Goal: Task Accomplishment & Management: Use online tool/utility

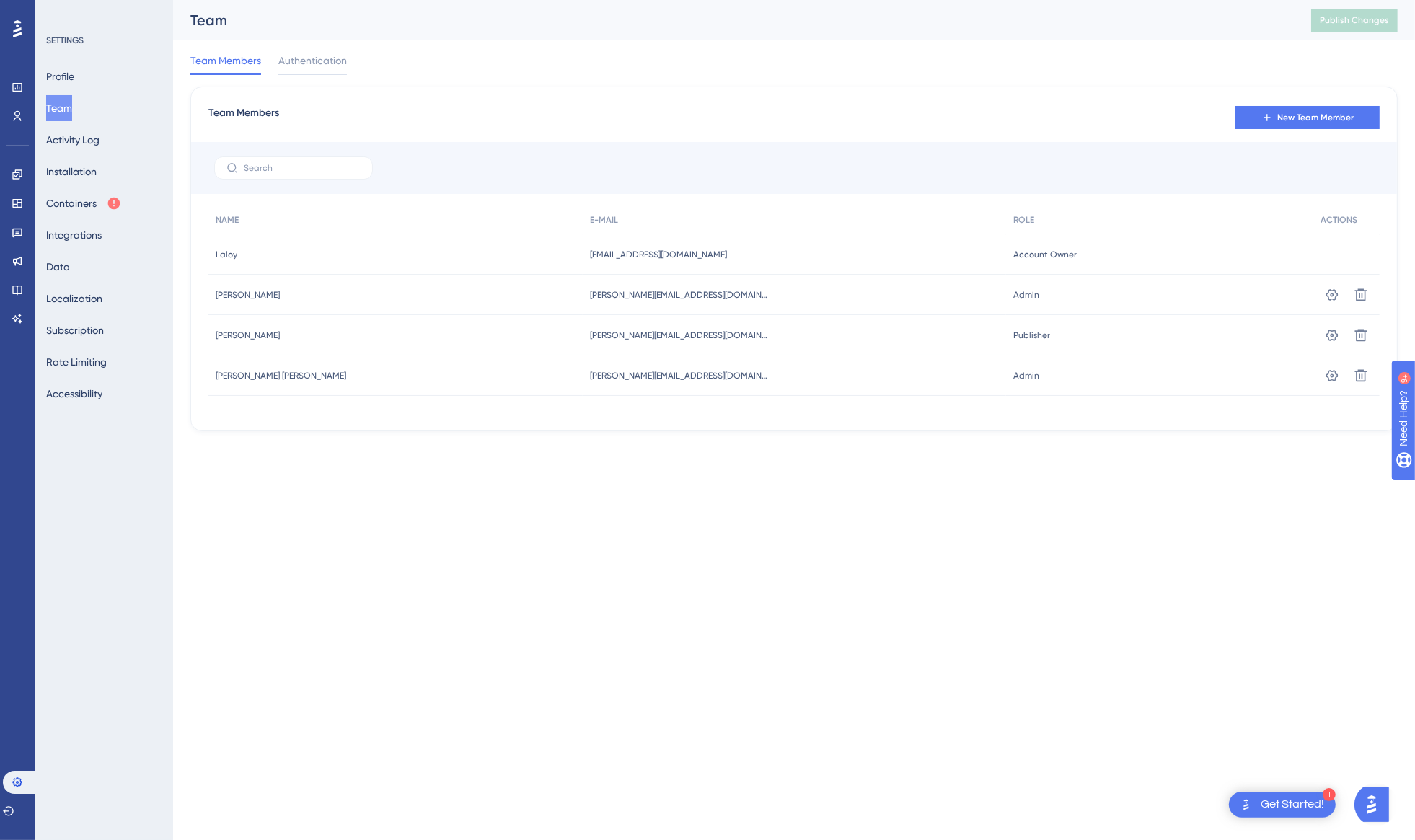
click at [367, 0] on html "1 Get Started! Performance Users Engagement Widgets Feedback Product Updates Kn…" at bounding box center [707, 0] width 1415 height 0
click at [327, 459] on div "Performance Users Engagement Widgets Feedback Product Updates Knowledge Base AI…" at bounding box center [707, 238] width 1415 height 478
click at [318, 437] on div "Performance Users Engagement Widgets Feedback Product Updates Knowledge Base AI…" at bounding box center [794, 227] width 1242 height 454
click at [313, 0] on html "1 Get Started! Performance Users Engagement Widgets Feedback Product Updates Kn…" at bounding box center [707, 0] width 1415 height 0
click at [319, 476] on div "Performance Users Engagement Widgets Feedback Product Updates Knowledge Base AI…" at bounding box center [707, 238] width 1415 height 478
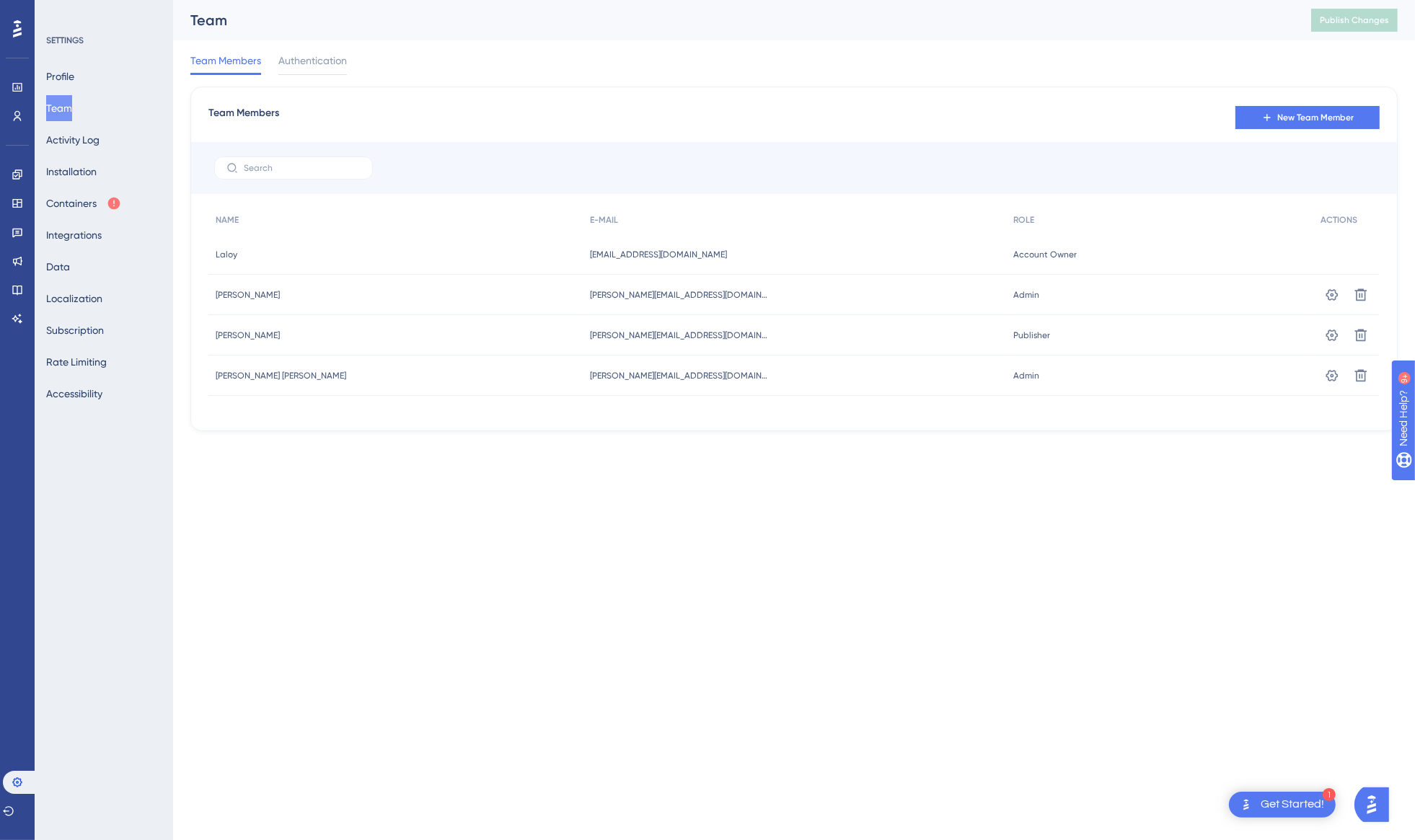
click at [328, 0] on html "1 Get Started! Performance Users Engagement Widgets Feedback Product Updates Kn…" at bounding box center [707, 0] width 1415 height 0
click at [333, 450] on div "Performance Users Engagement Widgets Feedback Product Updates Knowledge Base AI…" at bounding box center [794, 227] width 1242 height 454
click at [18, 189] on div "Engagement Widgets Feedback Product Updates Knowledge Base AI Assistant" at bounding box center [18, 246] width 12 height 168
click at [18, 176] on icon at bounding box center [18, 174] width 12 height 12
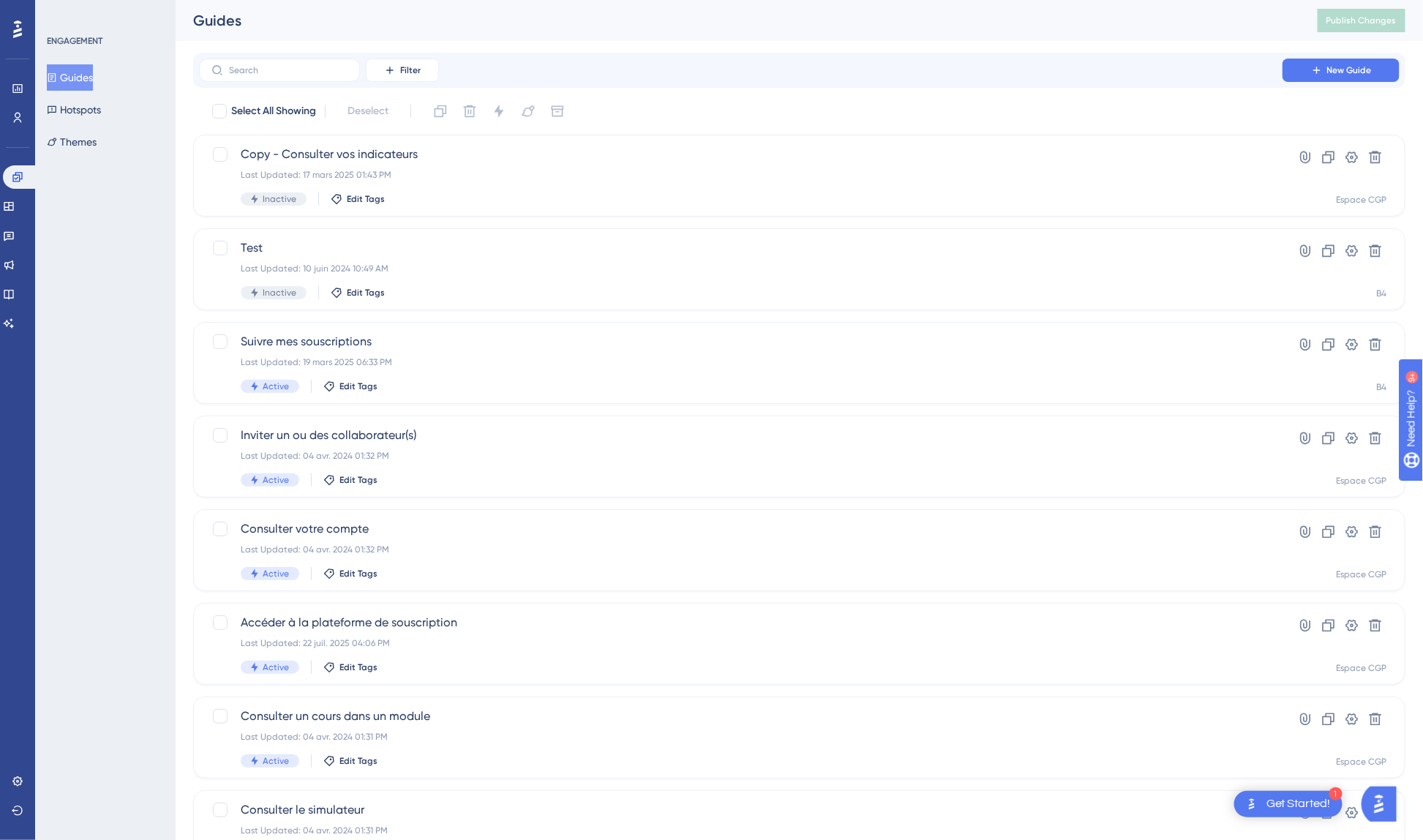
click at [119, 245] on div "ENGAGEMENT Guides Hotspots Themes" at bounding box center [105, 420] width 140 height 840
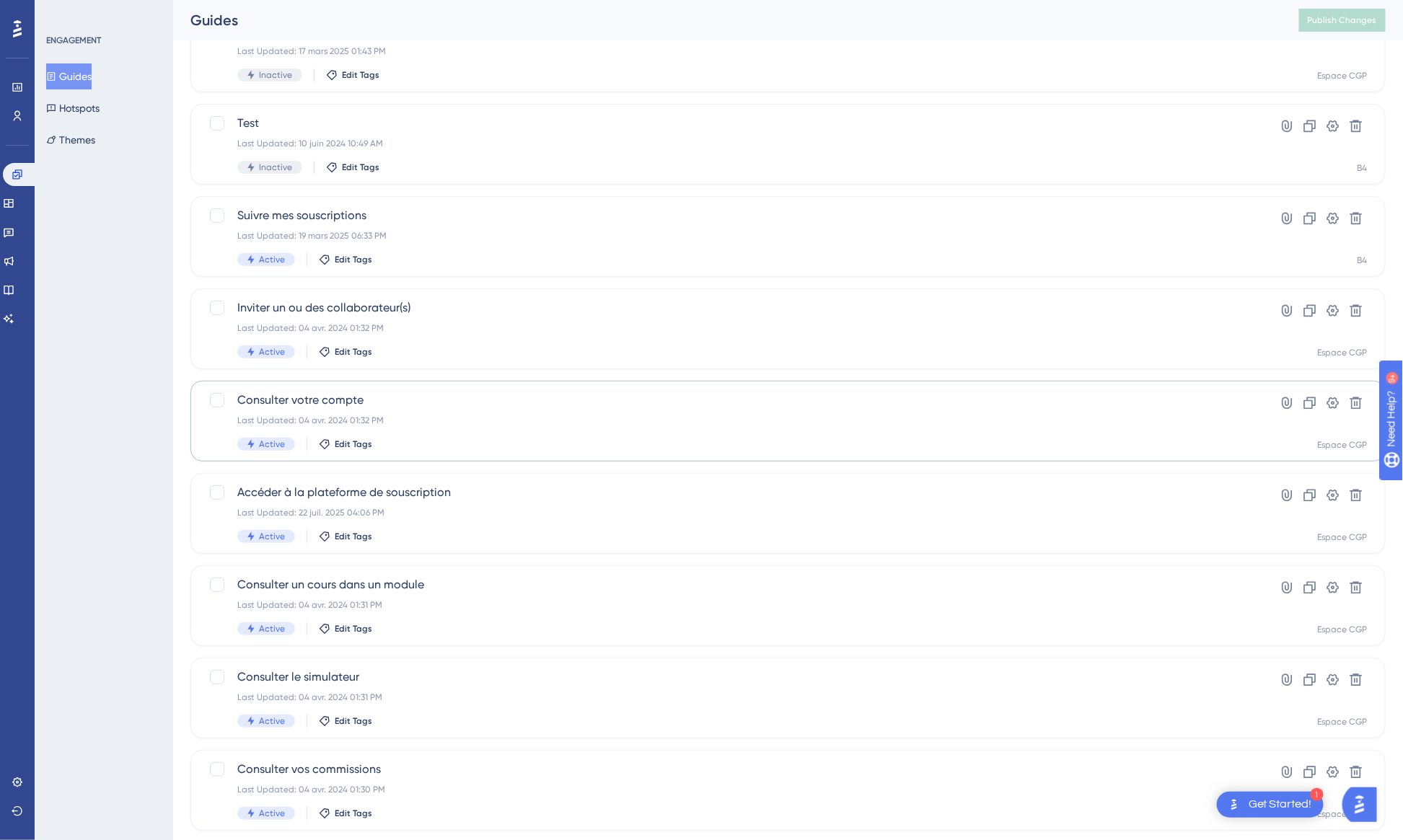
scroll to position [160, 0]
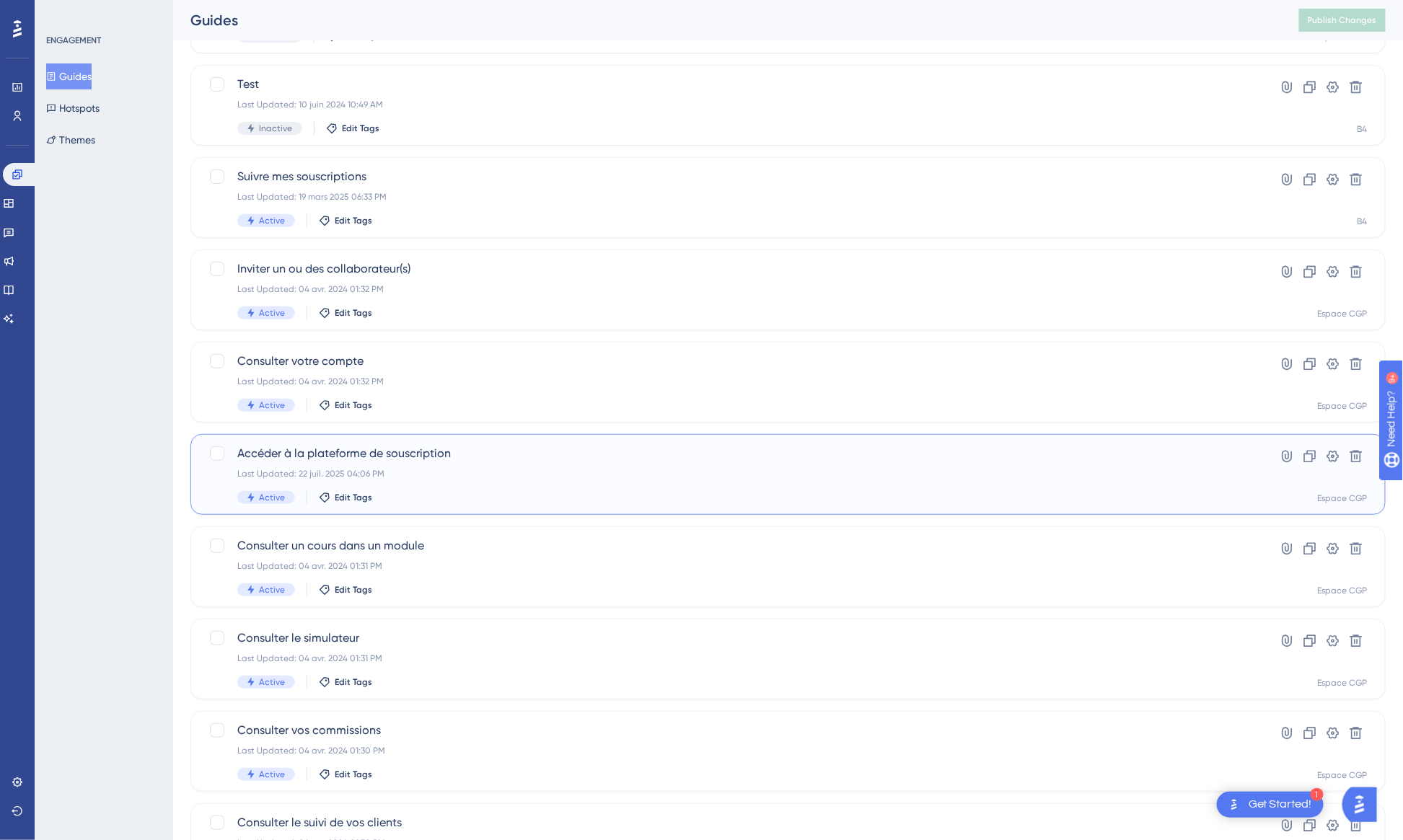
click at [527, 473] on div "Last Updated: 22 juil. 2025 04:06 PM" at bounding box center [731, 474] width 986 height 12
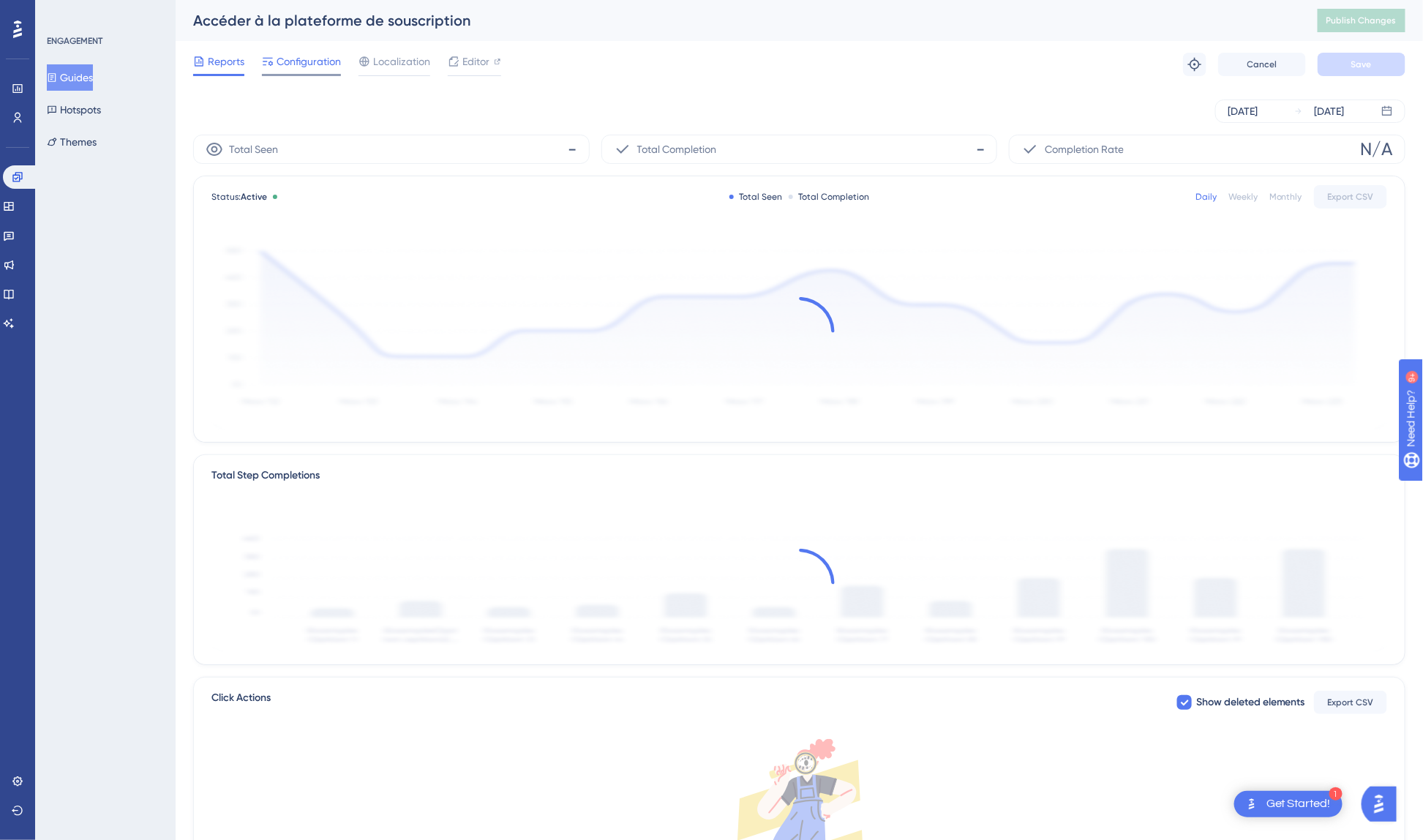
click at [310, 59] on span "Configuration" at bounding box center [309, 62] width 64 height 18
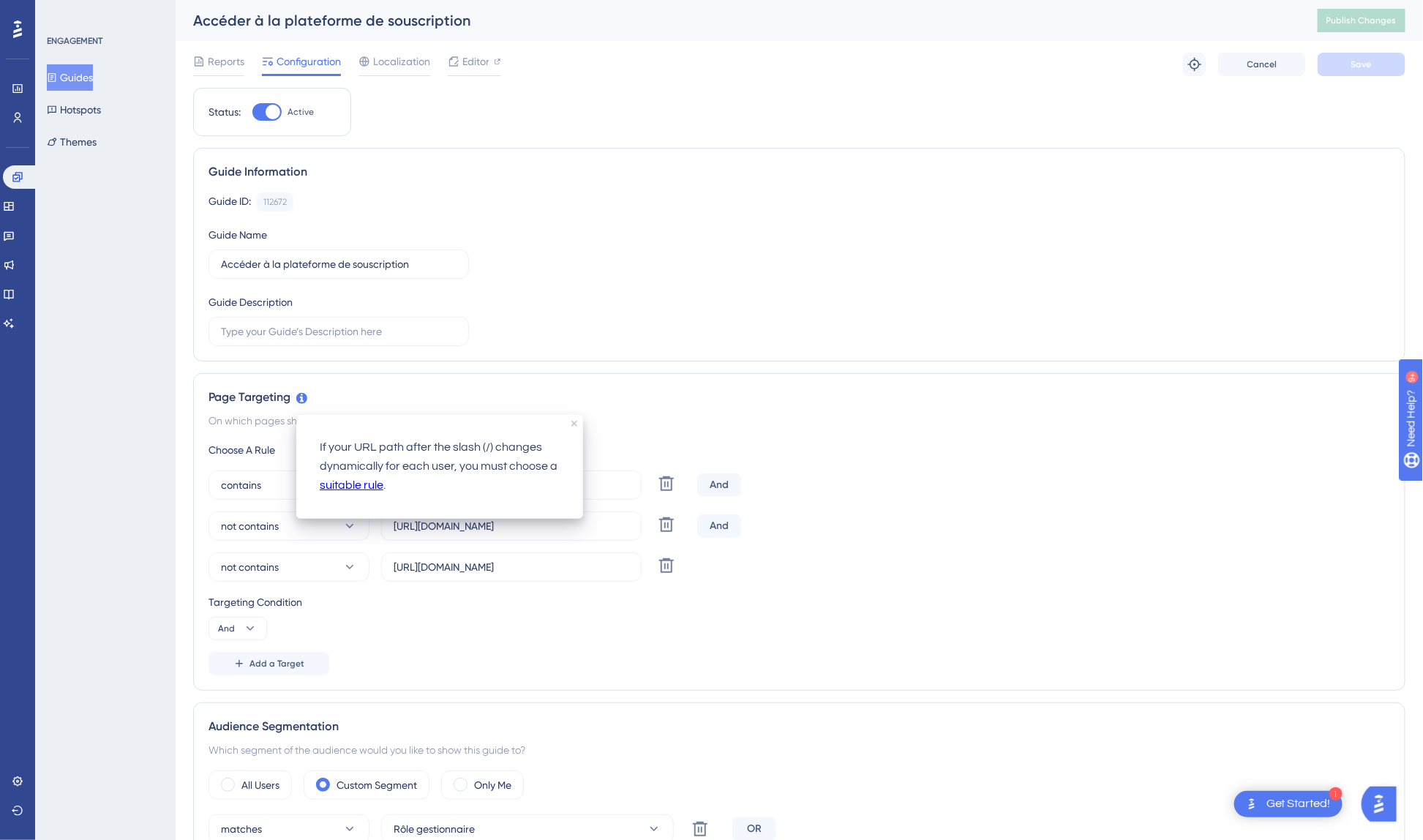
click at [350, 485] on link "suitable rule" at bounding box center [351, 485] width 63 height 19
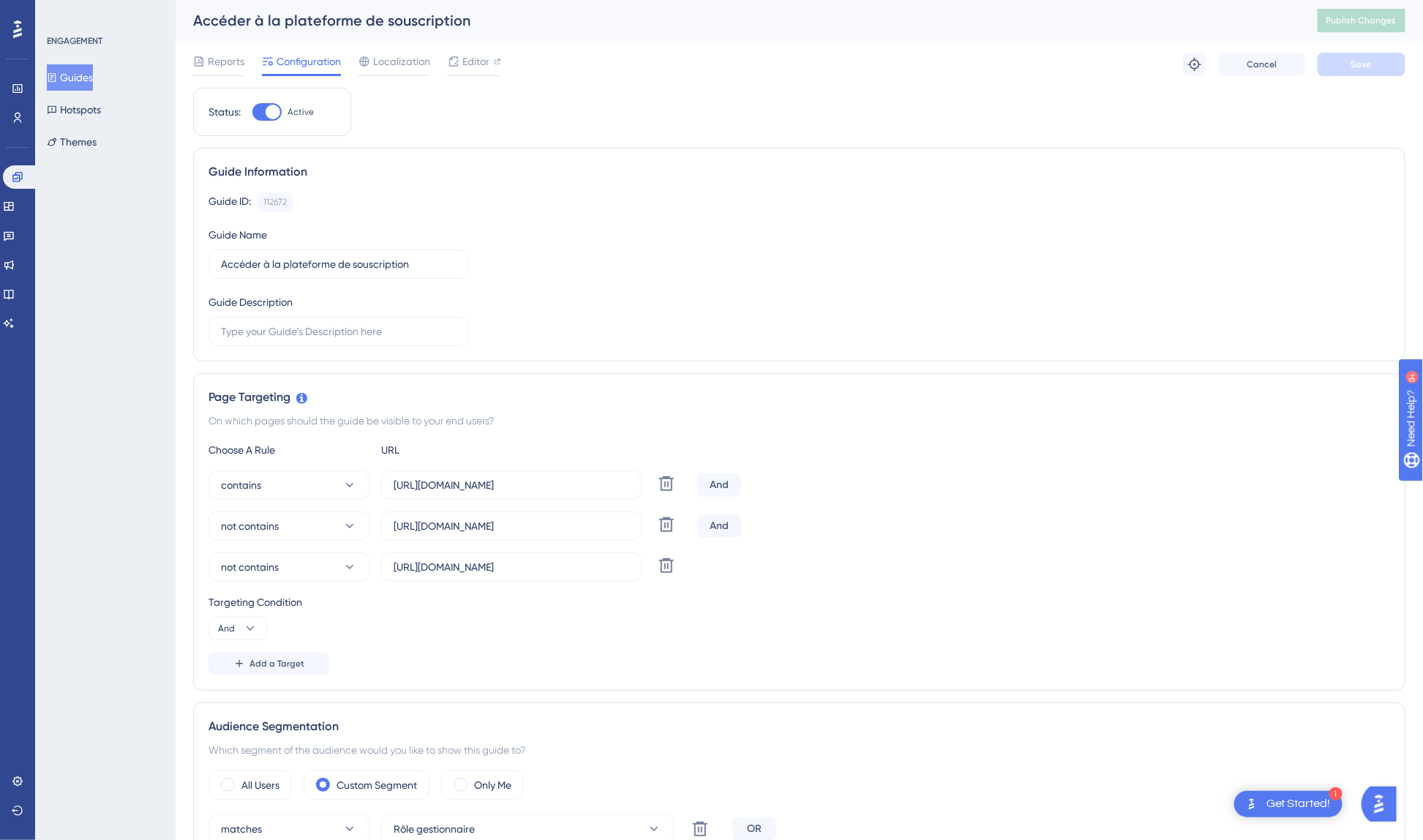
click at [667, 614] on div "Targeting Condition And" at bounding box center [799, 616] width 1181 height 47
click at [926, 576] on div "not contains [URL][DOMAIN_NAME] Delete" at bounding box center [799, 567] width 1181 height 29
click at [971, 596] on div "Targeting Condition" at bounding box center [799, 602] width 1181 height 18
click at [969, 576] on div "not contains [URL][DOMAIN_NAME] Delete" at bounding box center [799, 567] width 1181 height 29
click at [935, 554] on div "not contains [URL][DOMAIN_NAME] Delete" at bounding box center [799, 567] width 1181 height 29
